Goal: Task Accomplishment & Management: Manage account settings

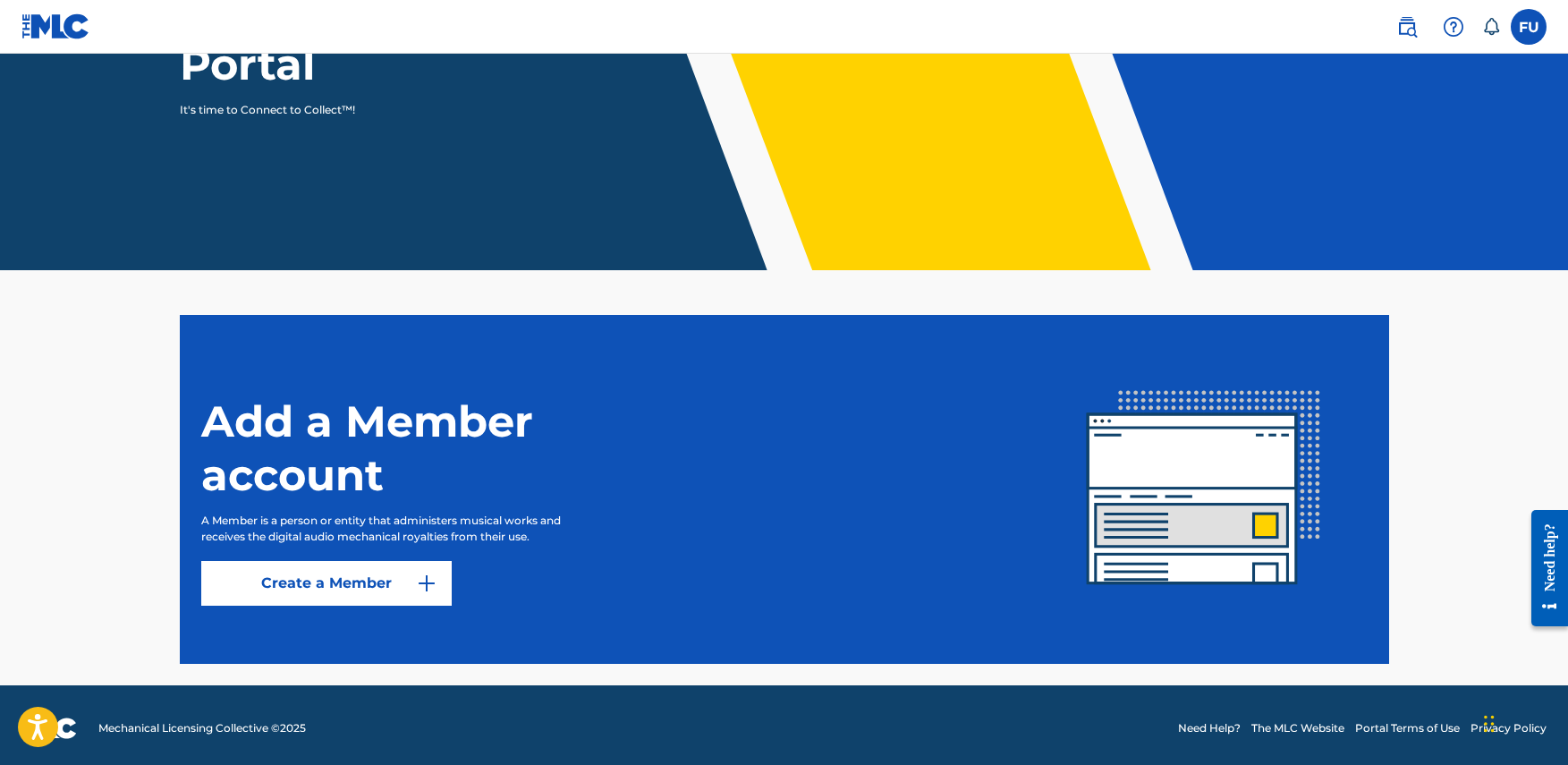
scroll to position [260, 0]
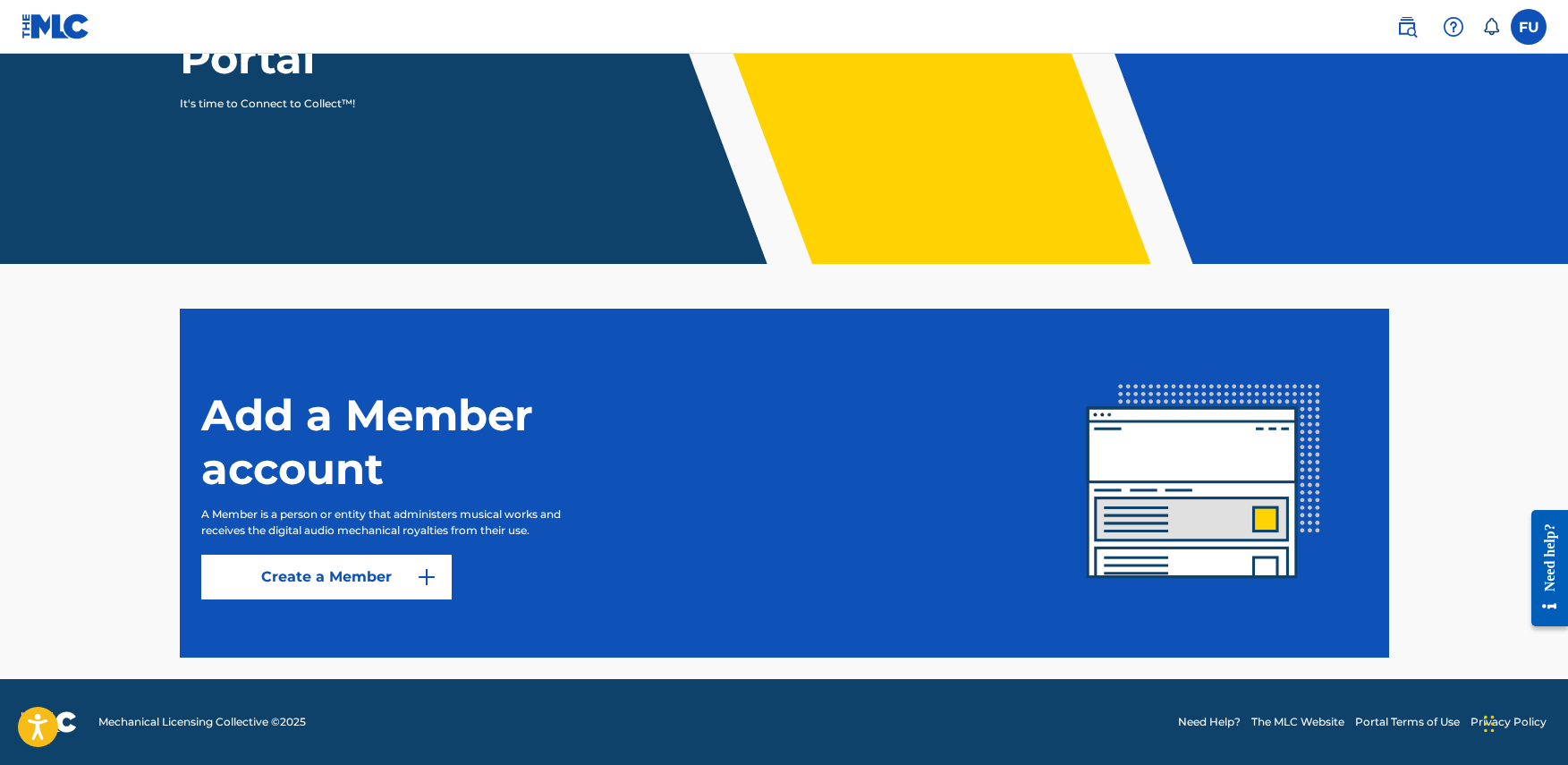
click at [1530, 27] on label at bounding box center [1529, 27] width 36 height 36
click at [1529, 27] on input "[PERSON_NAME] [PERSON_NAME] [EMAIL_ADDRESS][DOMAIN_NAME] Notification Preferenc…" at bounding box center [1529, 27] width 0 height 0
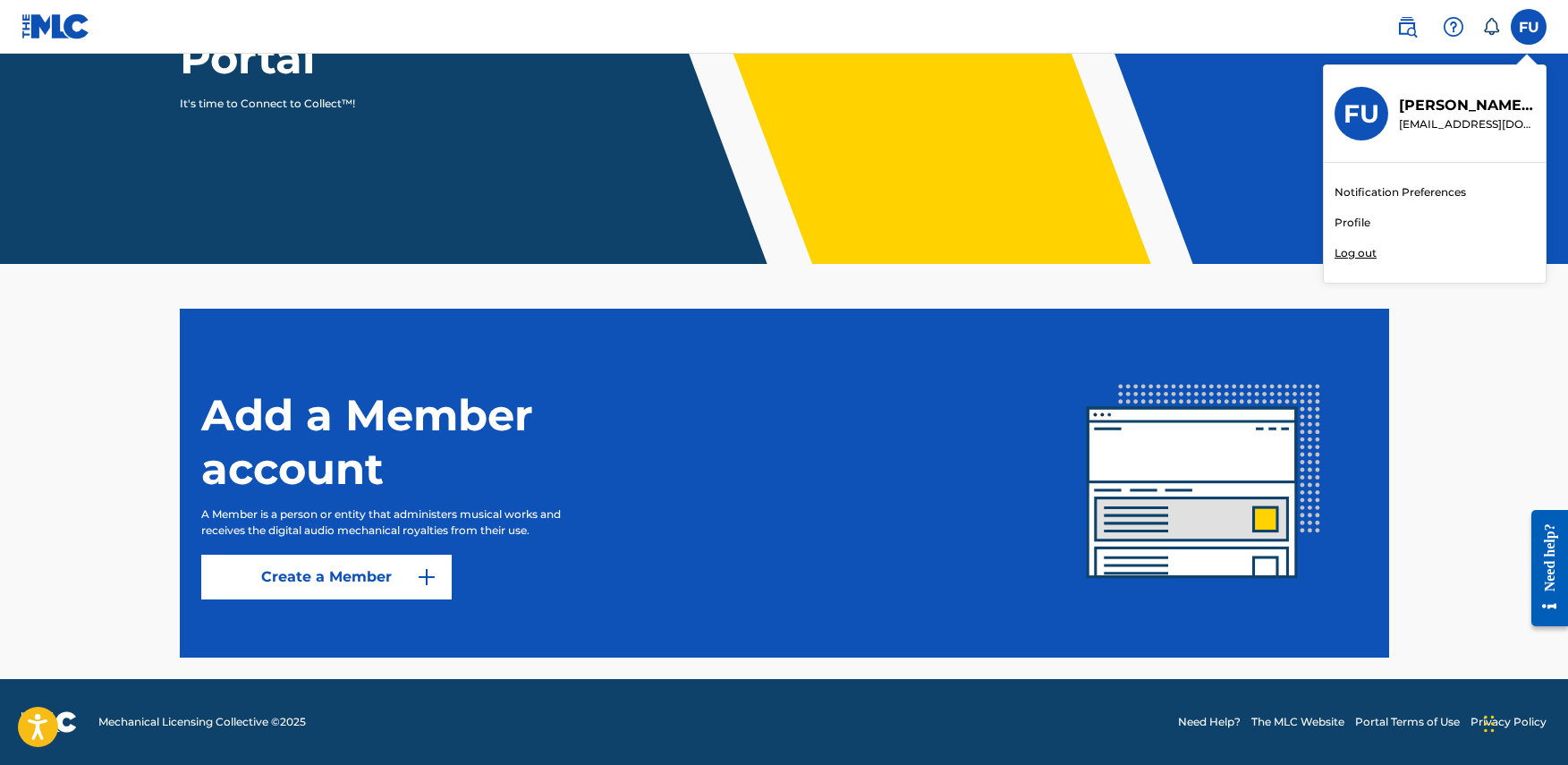
click at [1352, 220] on link "Profile" at bounding box center [1352, 223] width 36 height 16
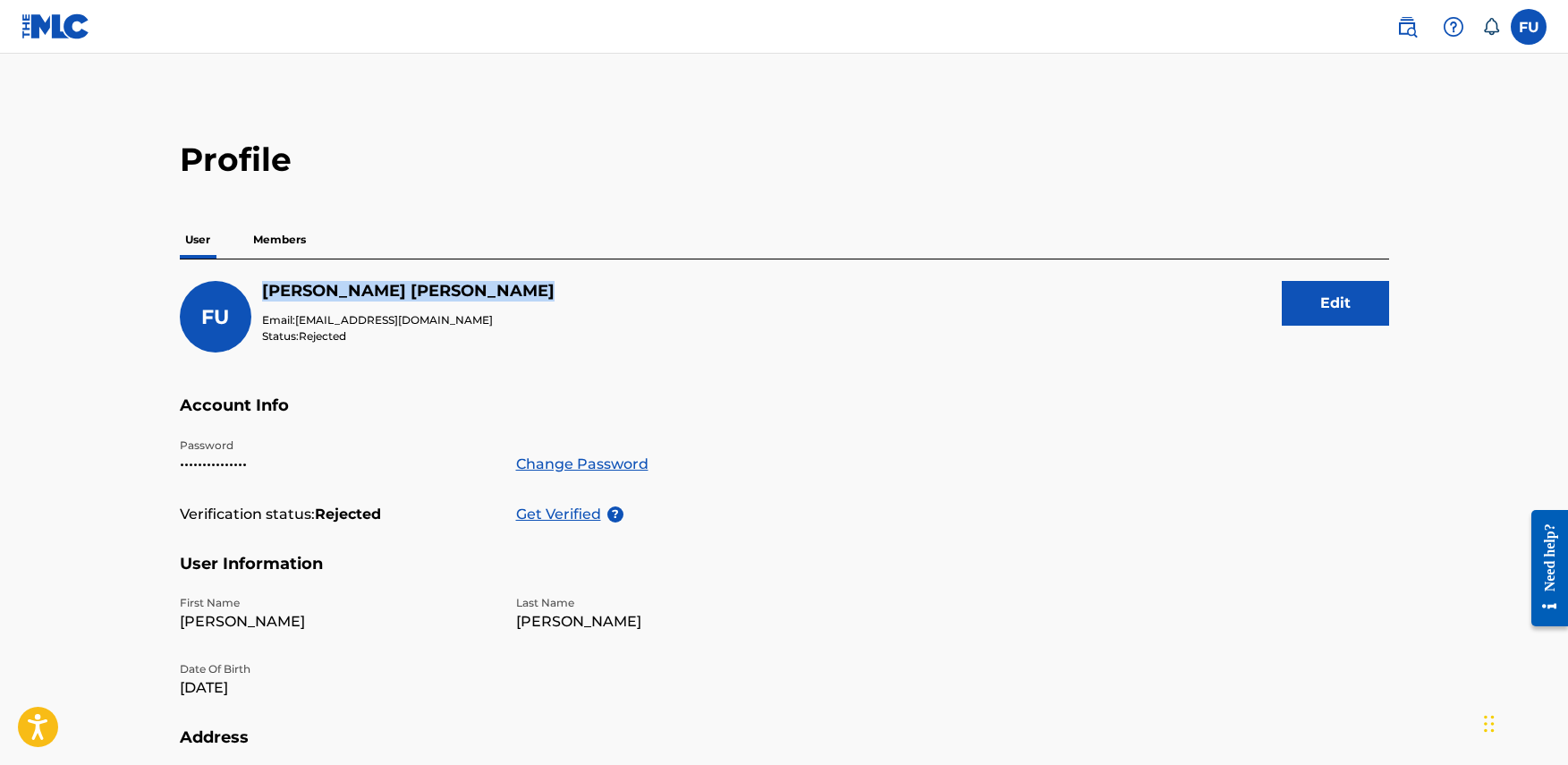
drag, startPoint x: 283, startPoint y: 285, endPoint x: 492, endPoint y: 292, distance: 209.1
click at [492, 292] on div "[PERSON_NAME] [PERSON_NAME] Email: [EMAIL_ADDRESS][DOMAIN_NAME] Status: Rejecte…" at bounding box center [784, 338] width 1209 height 115
drag, startPoint x: 297, startPoint y: 321, endPoint x: 442, endPoint y: 324, distance: 145.0
click at [442, 324] on p "Email: [EMAIL_ADDRESS][DOMAIN_NAME]" at bounding box center [408, 320] width 293 height 16
copy span "[EMAIL_ADDRESS][DOMAIN_NAME]"
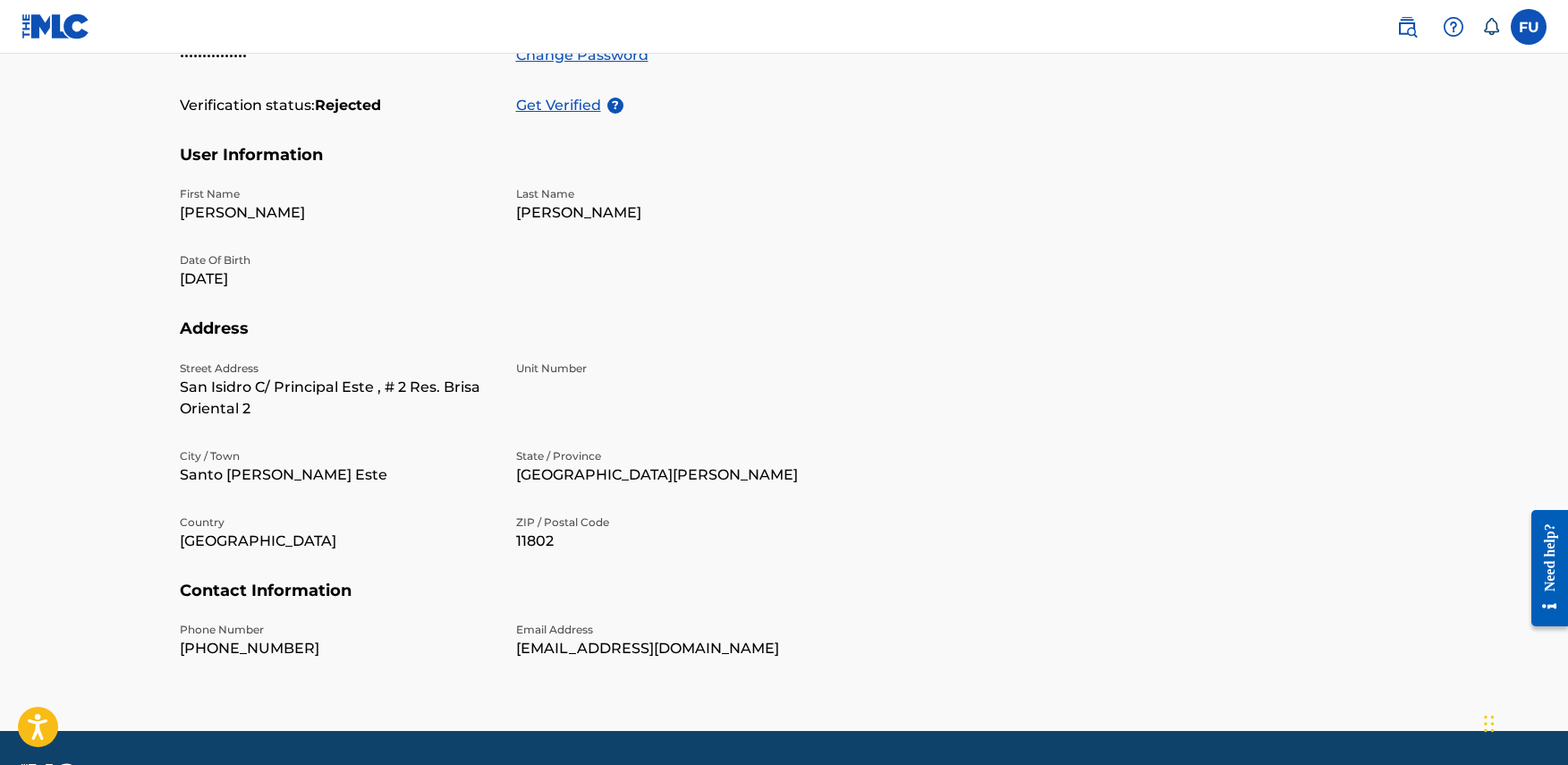
scroll to position [461, 0]
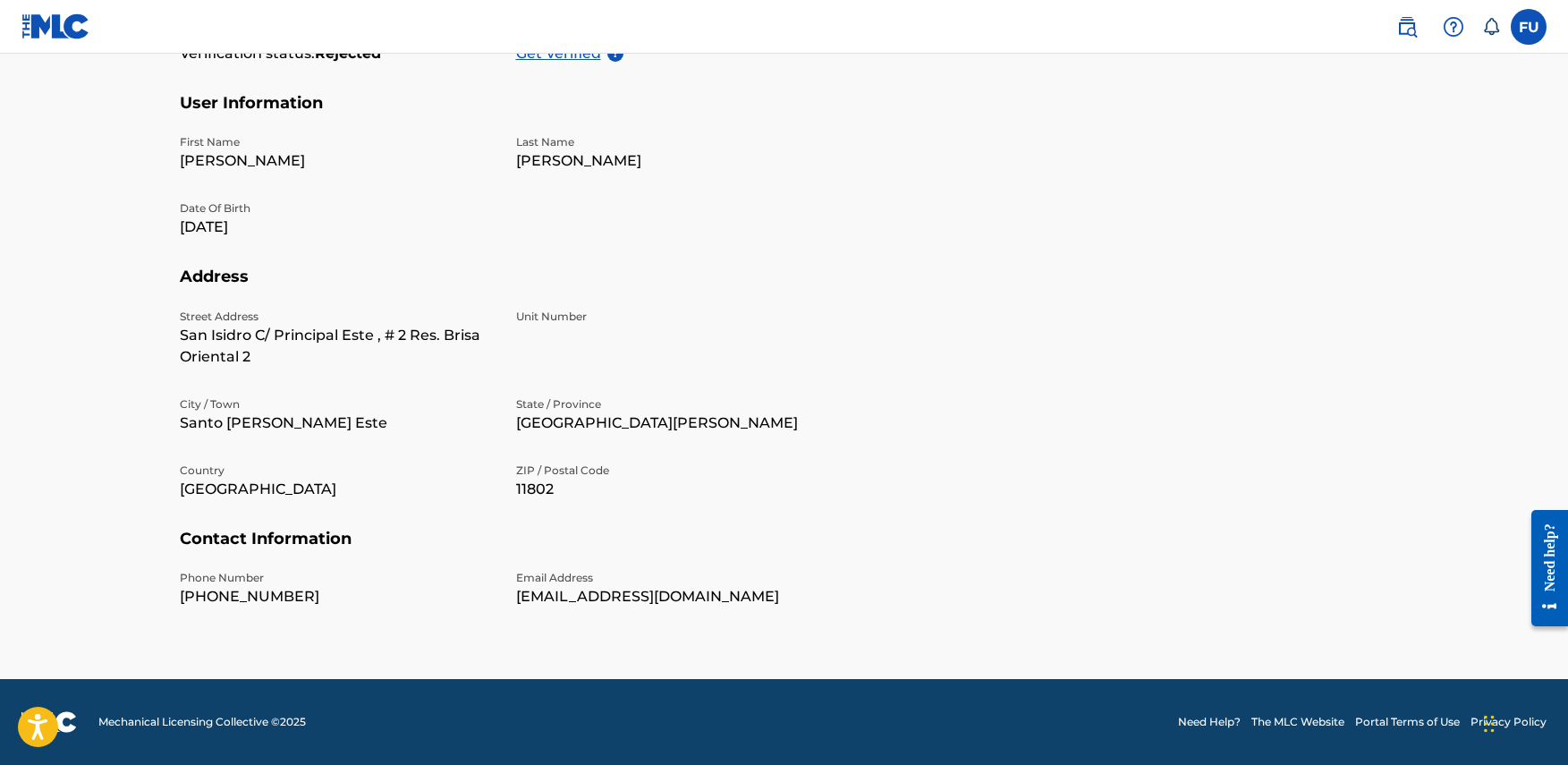
drag, startPoint x: 443, startPoint y: 414, endPoint x: 447, endPoint y: 549, distance: 135.1
drag, startPoint x: 190, startPoint y: 596, endPoint x: 237, endPoint y: 592, distance: 47.2
click at [237, 592] on p "[PHONE_NUMBER]" at bounding box center [337, 597] width 315 height 21
click at [268, 592] on p "[PHONE_NUMBER]" at bounding box center [337, 597] width 315 height 21
drag, startPoint x: 282, startPoint y: 596, endPoint x: 176, endPoint y: 601, distance: 106.1
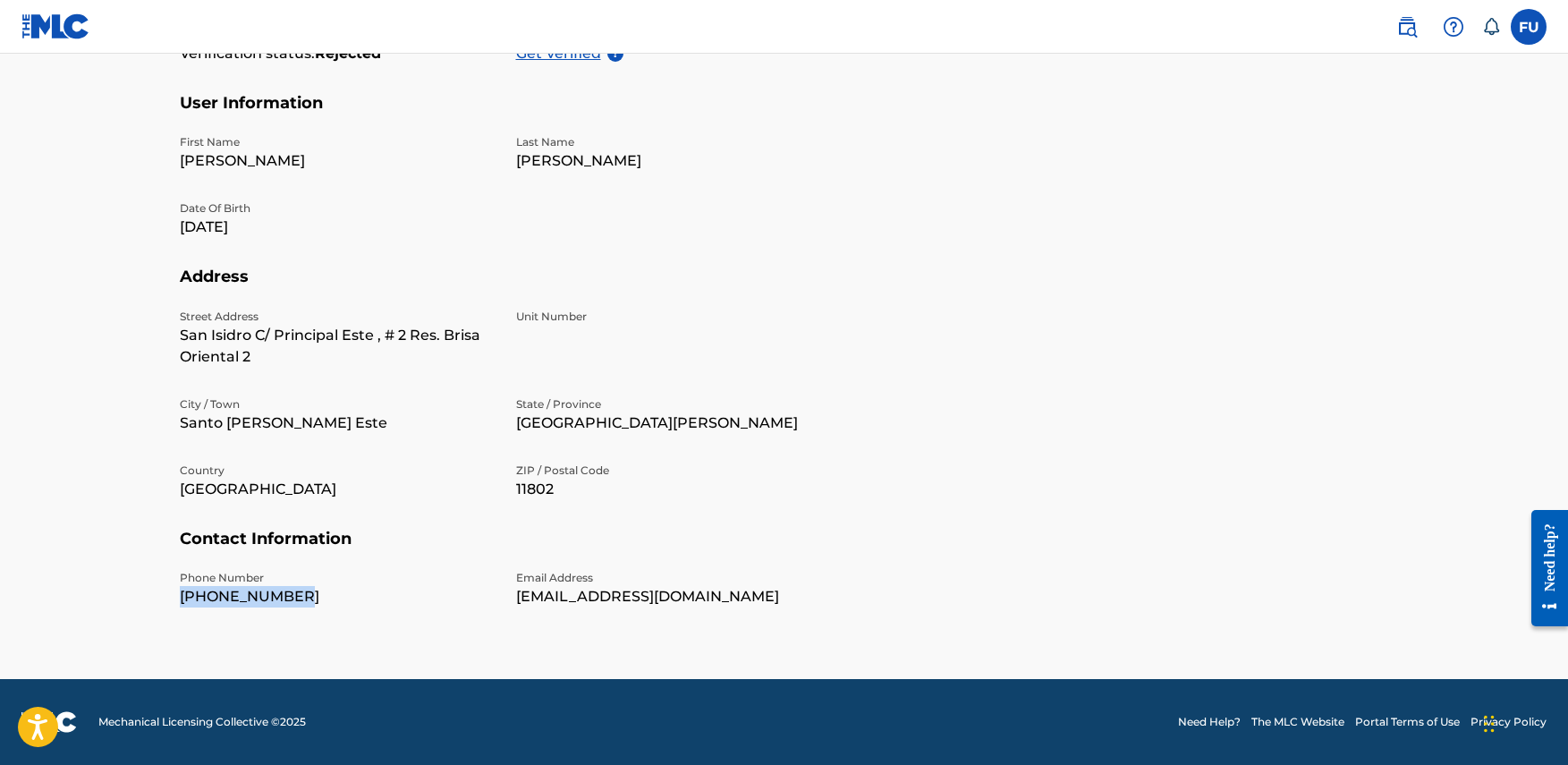
click at [176, 601] on div "Profile User Members [PERSON_NAME] [PERSON_NAME] Email: [EMAIL_ADDRESS][DOMAIN_…" at bounding box center [784, 157] width 1252 height 956
copy p "[PHONE_NUMBER]"
drag, startPoint x: 512, startPoint y: 489, endPoint x: 577, endPoint y: 487, distance: 65.0
click at [577, 487] on div "Street Address [GEOGRAPHIC_DATA][PERSON_NAME] , # 2 Res. Brisa Oriental 2 Unit …" at bounding box center [506, 419] width 652 height 220
copy p "11802"
